Goal: Communication & Community: Answer question/provide support

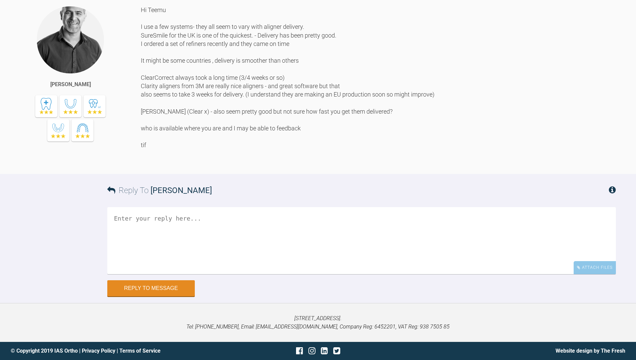
scroll to position [3012, 0]
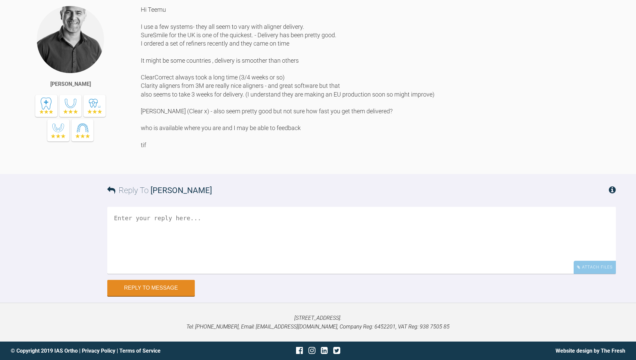
click at [127, 216] on textarea at bounding box center [361, 240] width 508 height 67
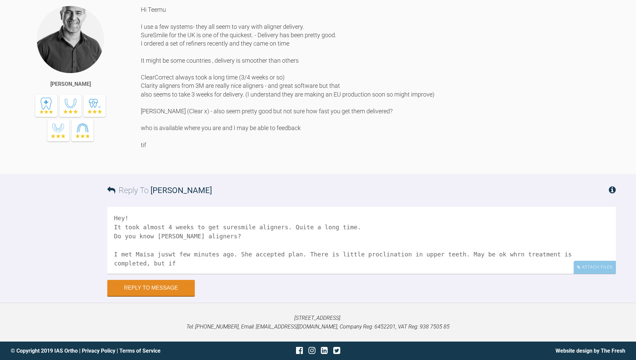
click at [485, 255] on textarea "Hey! It took almost 4 weeks to get suresmile aligners. Quite a long time. Do yo…" at bounding box center [361, 240] width 508 height 67
click at [528, 254] on textarea "Hey! It took almost 4 weeks to get suresmile aligners. Quite a long time. Do yo…" at bounding box center [361, 240] width 508 height 67
click at [606, 253] on textarea "Hey! It took almost 4 weeks to get suresmile aligners. Quite a long time. Do yo…" at bounding box center [361, 240] width 508 height 67
click at [436, 254] on textarea "Hey! It took almost 4 weeks to get suresmile aligners. Quite a long time. Do yo…" at bounding box center [361, 240] width 508 height 67
click at [480, 256] on textarea "Hey! It took almost 4 weeks to get suresmile aligners. Quite a long time. Do yo…" at bounding box center [361, 240] width 508 height 67
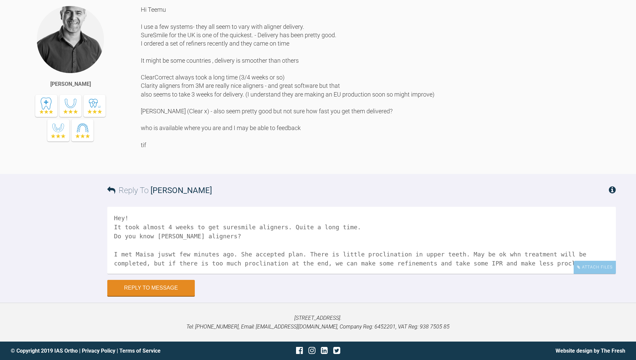
click at [482, 254] on textarea "Hey! It took almost 4 weeks to get suresmile aligners. Quite a long time. Do yo…" at bounding box center [361, 240] width 508 height 67
drag, startPoint x: 515, startPoint y: 263, endPoint x: 103, endPoint y: 214, distance: 414.7
click at [103, 214] on div "Reply To Tif [PERSON_NAME] Hey! It took almost 4 weeks to get suresmile aligner…" at bounding box center [318, 235] width 636 height 122
click at [525, 265] on textarea "Hey! It took almost 4 weeks to get suresmile aligners. Quite a long time. Do yo…" at bounding box center [361, 240] width 508 height 67
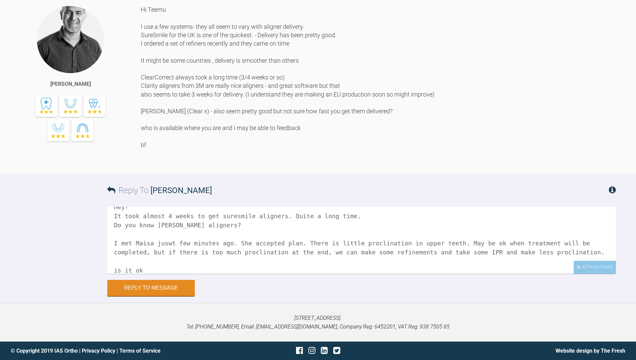
click at [146, 270] on textarea "Hey! It took almost 4 weeks to get suresmile aligners. Quite a long time. Do yo…" at bounding box center [361, 240] width 508 height 67
click at [144, 264] on textarea "Hey! It took almost 4 weeks to get suresmile aligners. Quite a long time. Do yo…" at bounding box center [361, 240] width 508 height 67
click at [173, 269] on textarea "Hey! It took almost 4 weeks to get suresmile aligners. Quite a long time. Do yo…" at bounding box center [361, 240] width 508 height 67
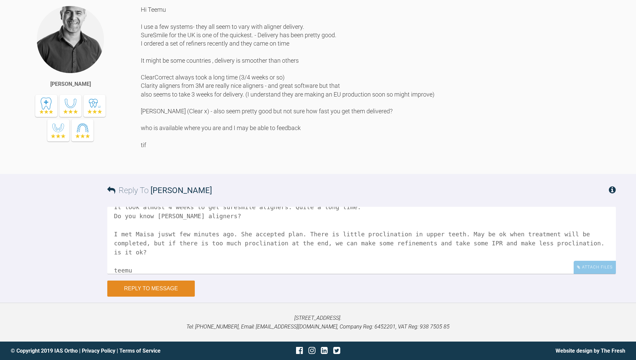
type textarea "Hey! It took almost 4 weeks to get suresmile aligners. Quite a long time. Do yo…"
click at [173, 288] on button "Reply to Message" at bounding box center [150, 288] width 87 height 16
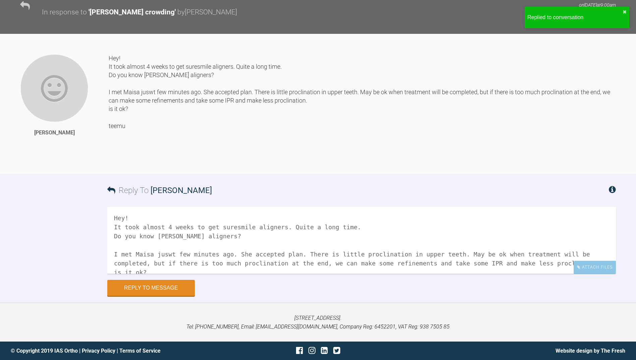
scroll to position [3195, 0]
